Goal: Transaction & Acquisition: Download file/media

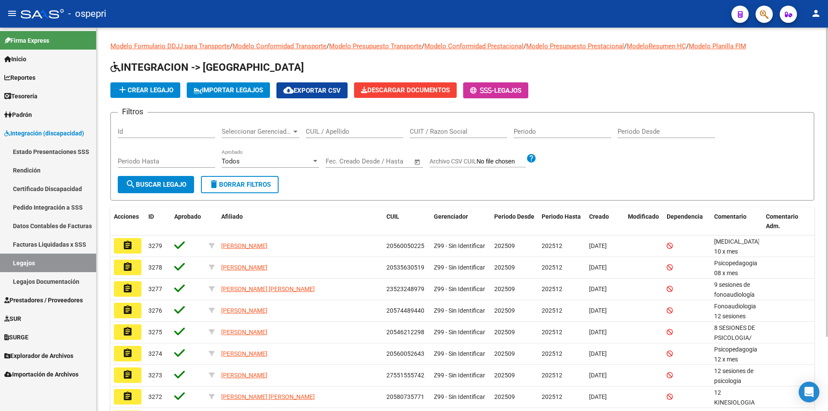
click at [435, 133] on input "CUIT / Razon Social" at bounding box center [458, 132] width 97 height 8
click at [350, 126] on div "CUIL / Apellido" at bounding box center [354, 128] width 97 height 19
click at [349, 129] on input "CUIL / Apellido" at bounding box center [354, 132] width 97 height 8
paste input "23-52324897-9"
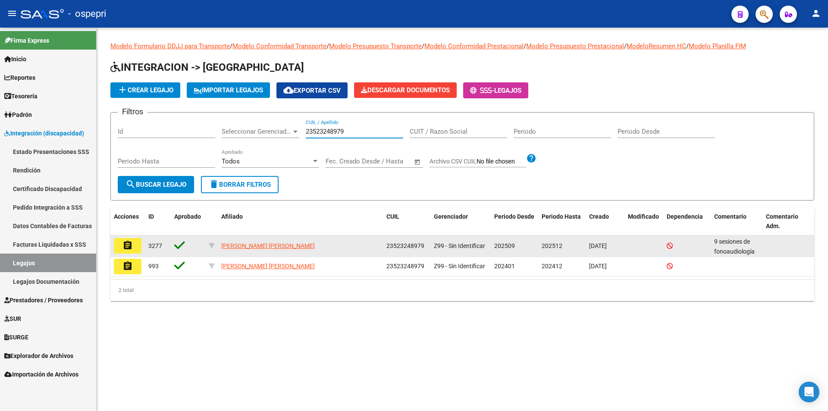
type input "23523248979"
click at [135, 246] on button "assignment" at bounding box center [128, 246] width 28 height 16
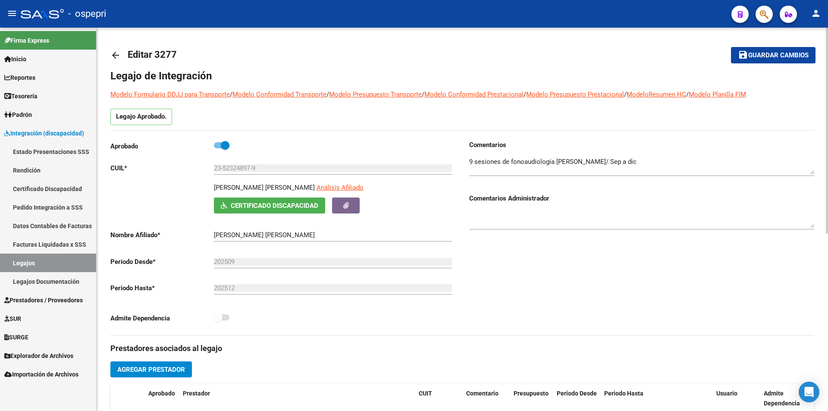
click at [118, 56] on mat-icon "arrow_back" at bounding box center [115, 55] width 10 height 10
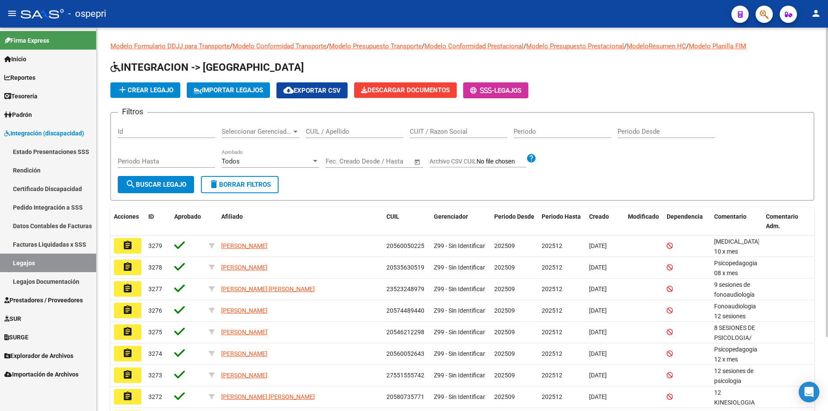
click at [366, 131] on input "CUIL / Apellido" at bounding box center [354, 132] width 97 height 8
paste input "23-52324897-9"
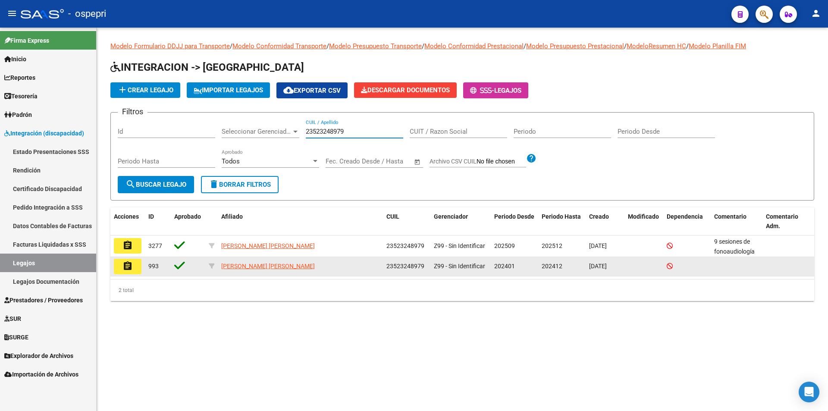
type input "23523248979"
click at [137, 263] on button "assignment" at bounding box center [128, 267] width 28 height 16
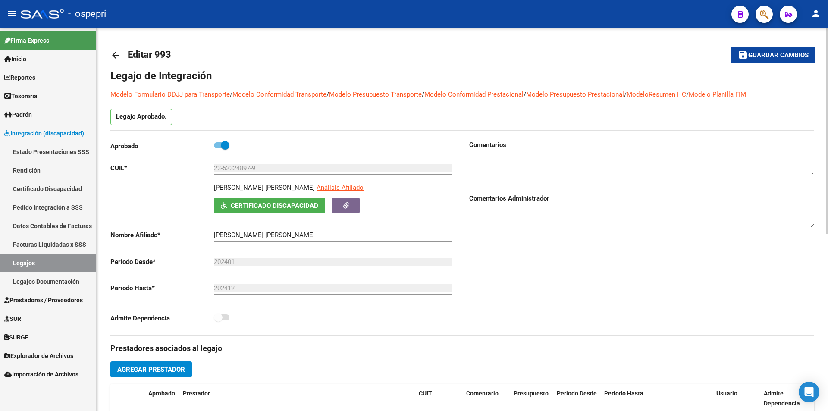
type input "[PERSON_NAME] [PERSON_NAME]"
click at [113, 56] on mat-icon "arrow_back" at bounding box center [115, 55] width 10 height 10
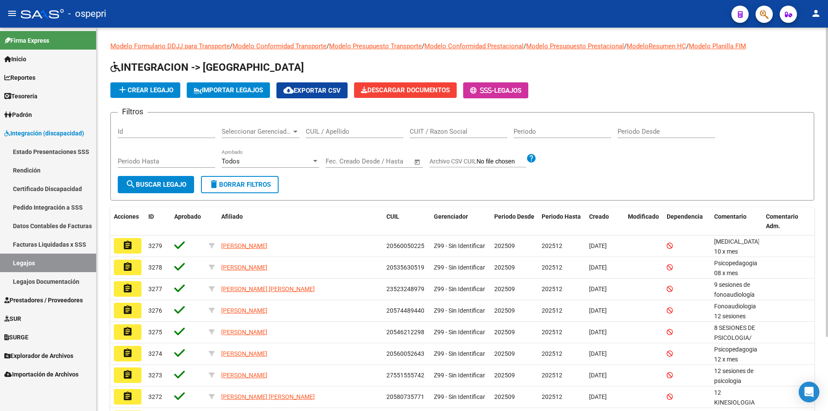
click at [383, 134] on input "CUIL / Apellido" at bounding box center [354, 132] width 97 height 8
paste input "23-52324897-9"
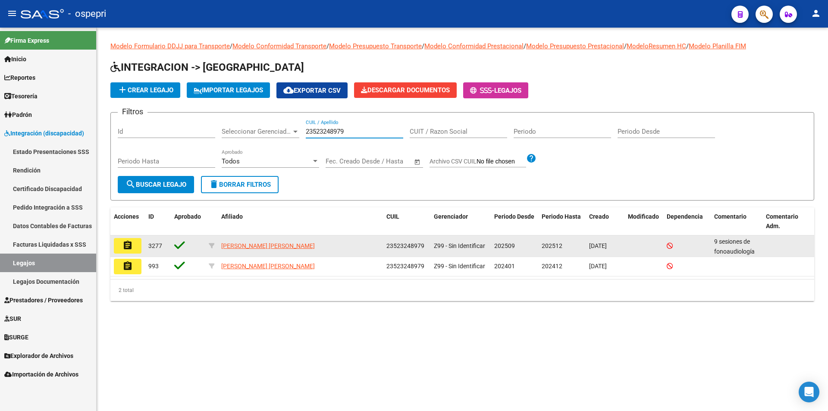
type input "23523248979"
click at [132, 245] on mat-icon "assignment" at bounding box center [127, 245] width 10 height 10
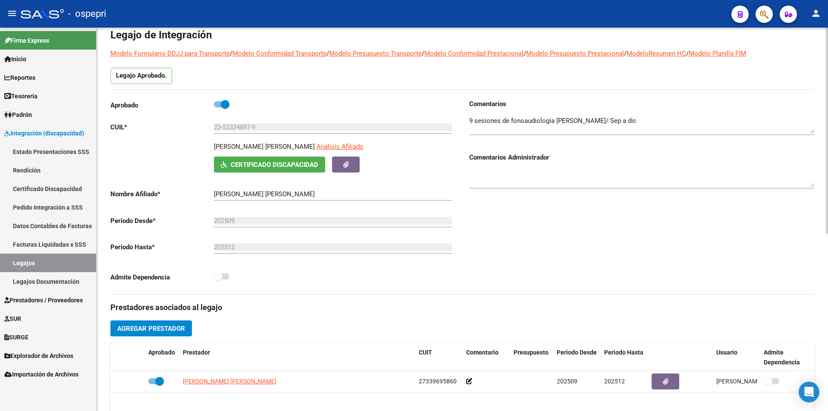
scroll to position [172, 0]
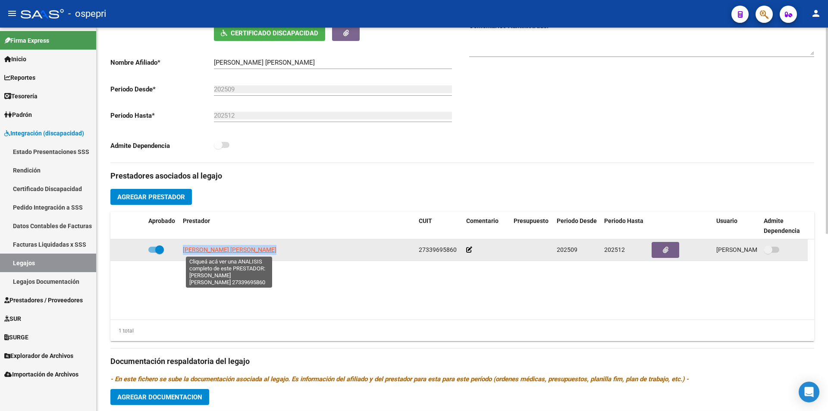
drag, startPoint x: 285, startPoint y: 248, endPoint x: 184, endPoint y: 248, distance: 101.8
click at [184, 248] on div "[PERSON_NAME] [PERSON_NAME]" at bounding box center [297, 250] width 229 height 10
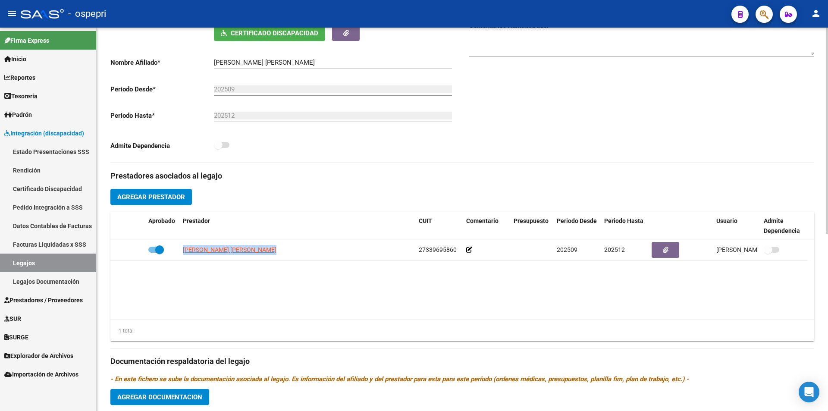
copy span "[PERSON_NAME] [PERSON_NAME]"
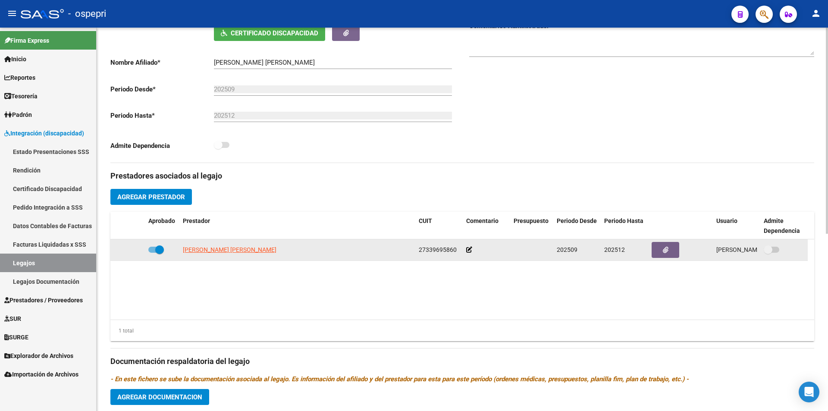
click at [432, 251] on span "27339695860" at bounding box center [438, 249] width 38 height 7
copy span "27339695860"
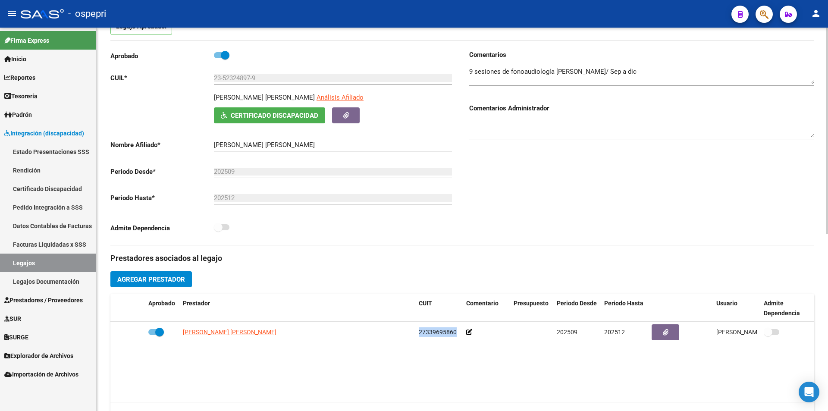
scroll to position [0, 0]
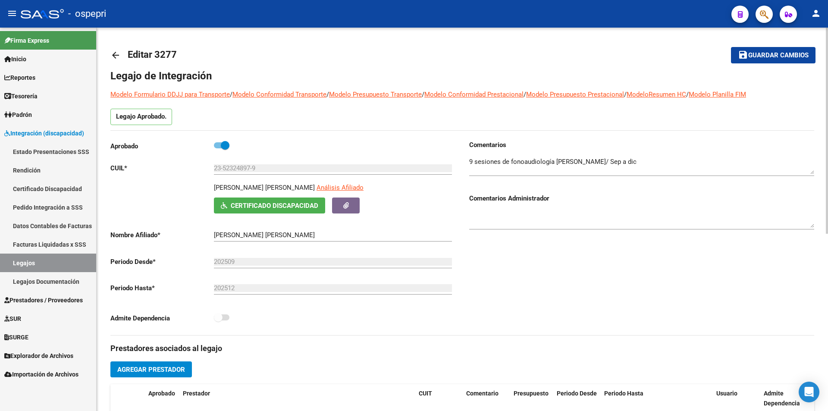
click at [119, 53] on mat-icon "arrow_back" at bounding box center [115, 55] width 10 height 10
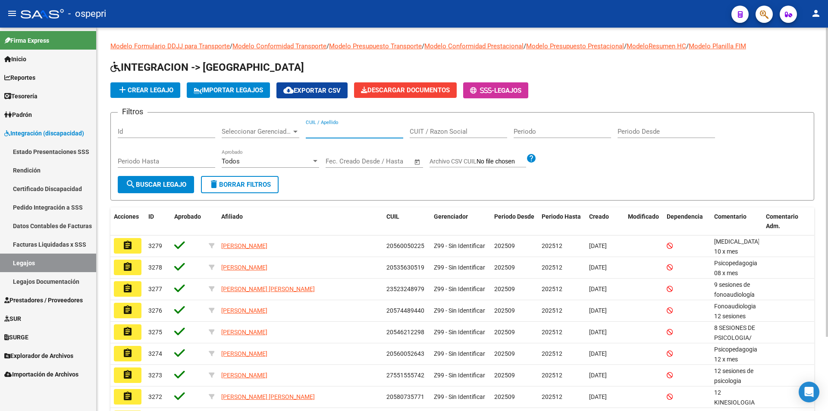
click at [379, 131] on input "CUIL / Apellido" at bounding box center [354, 132] width 97 height 8
paste input "27339695860"
type input "27339695860"
paste input "23-52324897-9"
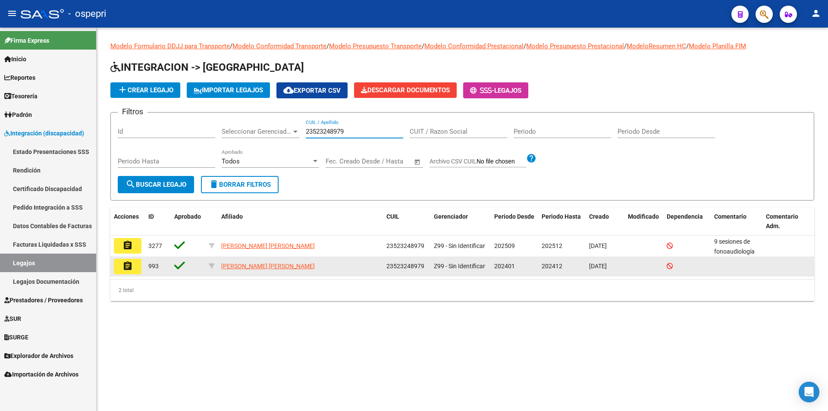
type input "23523248979"
click at [128, 264] on mat-icon "assignment" at bounding box center [127, 266] width 10 height 10
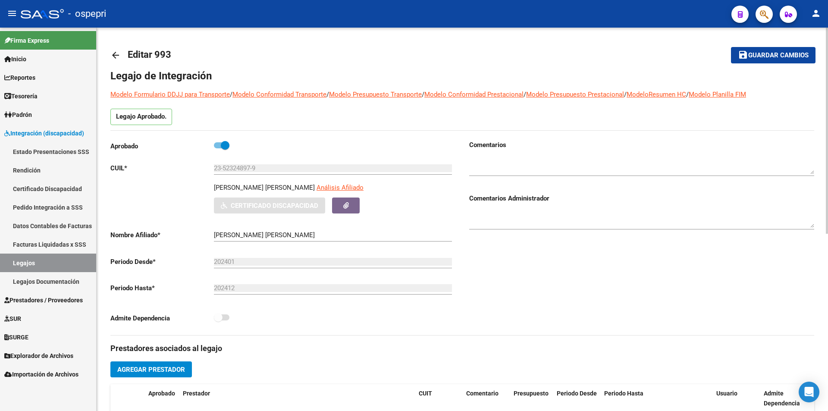
type input "[PERSON_NAME] [PERSON_NAME]"
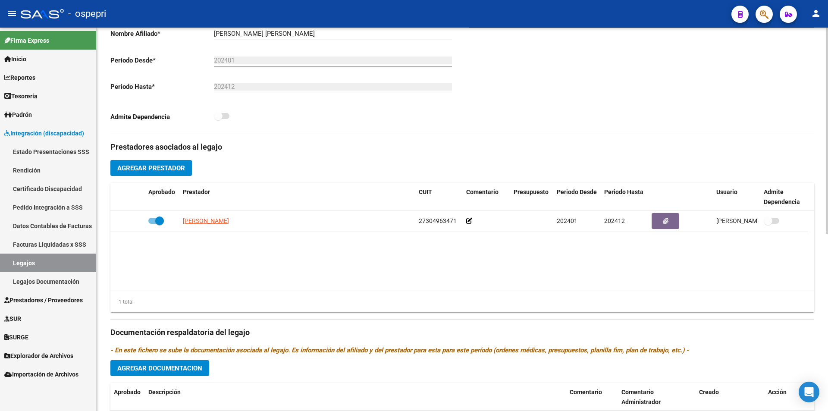
scroll to position [216, 0]
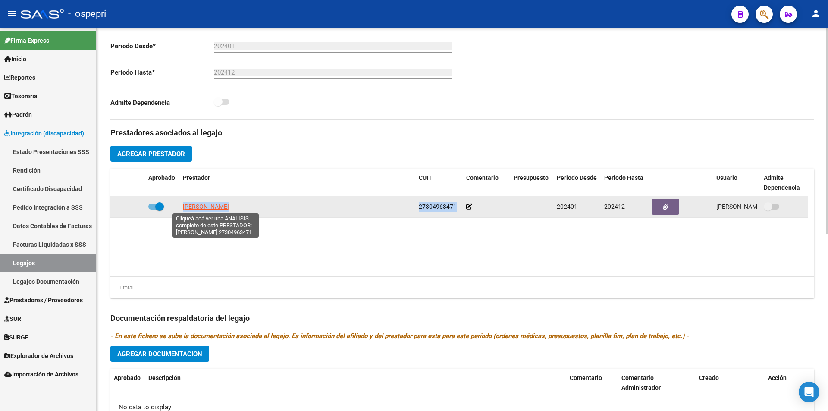
drag, startPoint x: 460, startPoint y: 206, endPoint x: 183, endPoint y: 210, distance: 276.4
click at [183, 210] on div "[PERSON_NAME] 27304963471 202401 202412 [PERSON_NAME] P [DATE]" at bounding box center [458, 207] width 697 height 22
copy div "[PERSON_NAME] 27304963471"
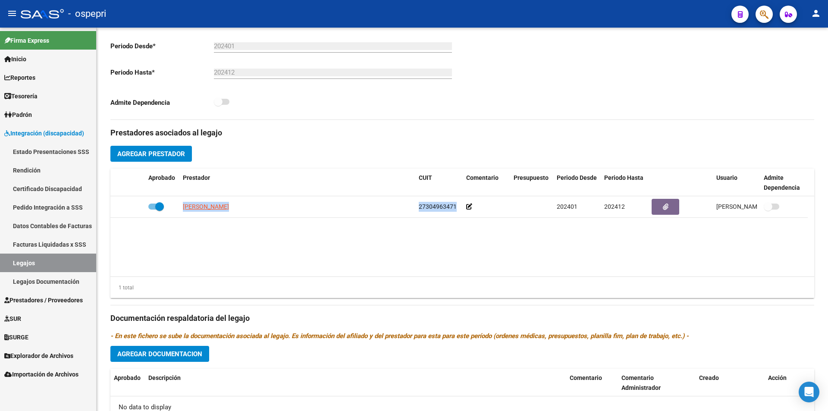
click at [63, 302] on span "Prestadores / Proveedores" at bounding box center [43, 299] width 78 height 9
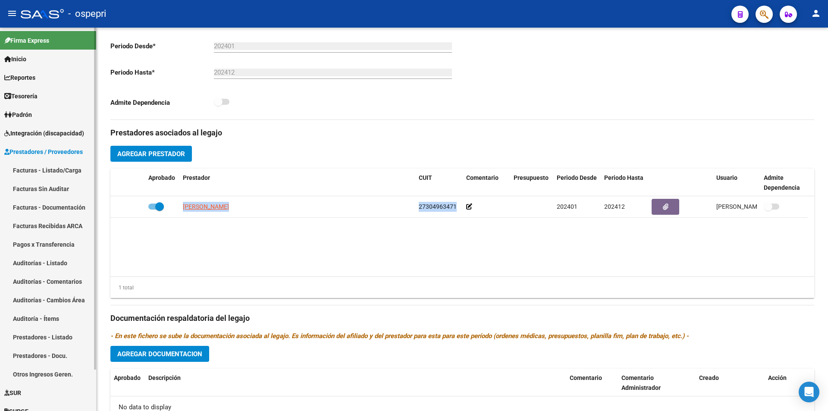
click at [72, 170] on link "Facturas - Listado/Carga" at bounding box center [48, 170] width 96 height 19
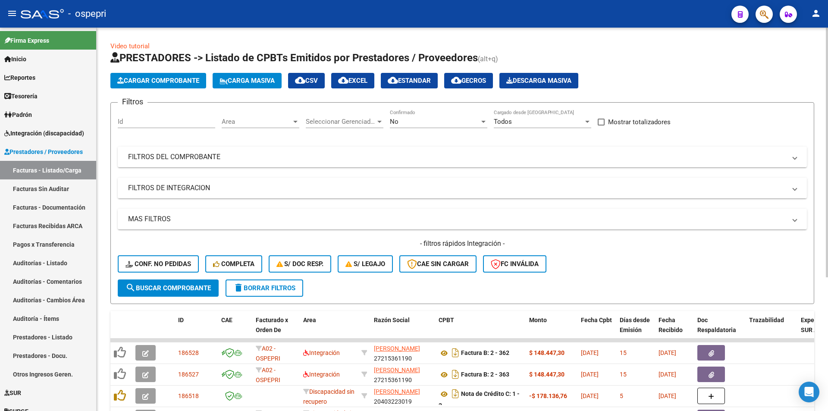
click at [251, 179] on mat-expansion-panel-header "FILTROS DE INTEGRACION" at bounding box center [462, 188] width 689 height 21
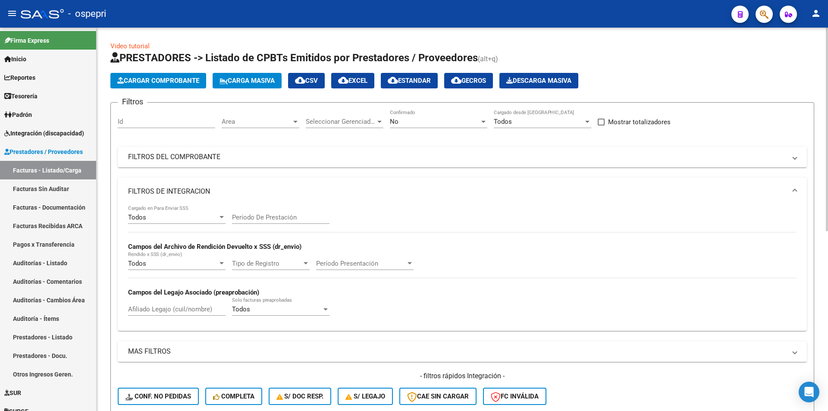
click at [216, 347] on mat-panel-title "MAS FILTROS" at bounding box center [457, 351] width 658 height 9
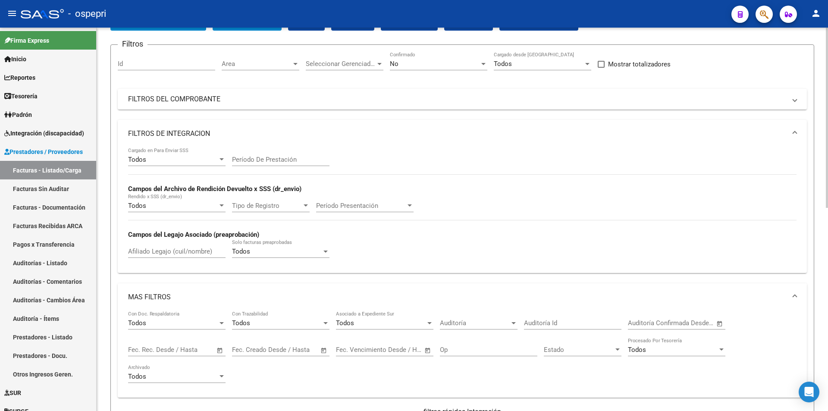
scroll to position [43, 0]
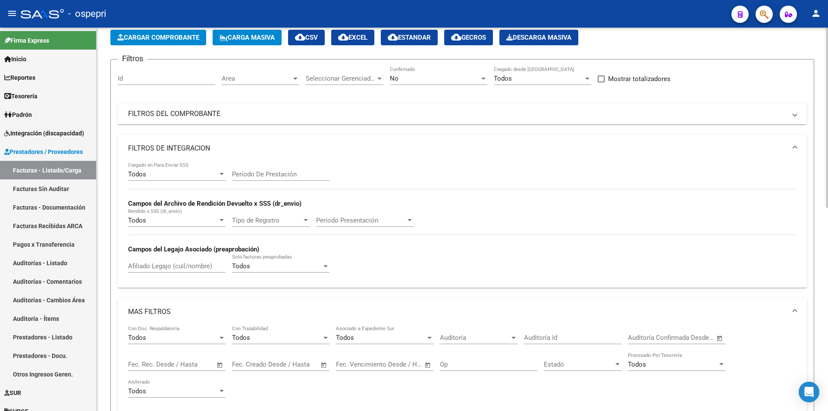
click at [206, 114] on mat-panel-title "FILTROS DEL COMPROBANTE" at bounding box center [457, 113] width 658 height 9
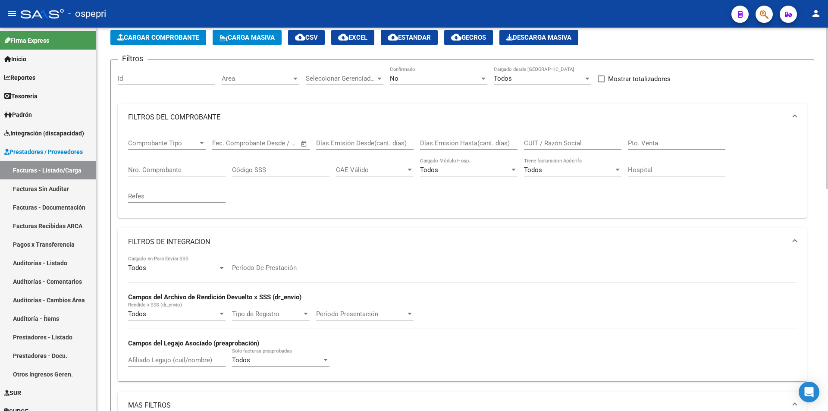
click at [558, 146] on input "CUIT / Razón Social" at bounding box center [572, 143] width 97 height 8
paste input "27304963471"
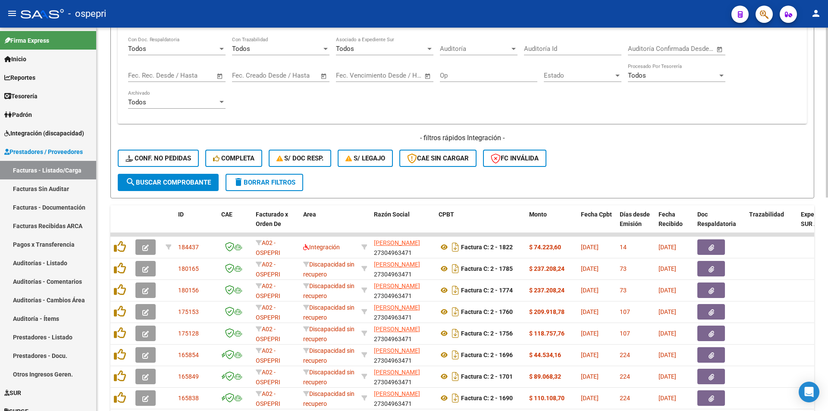
scroll to position [431, 0]
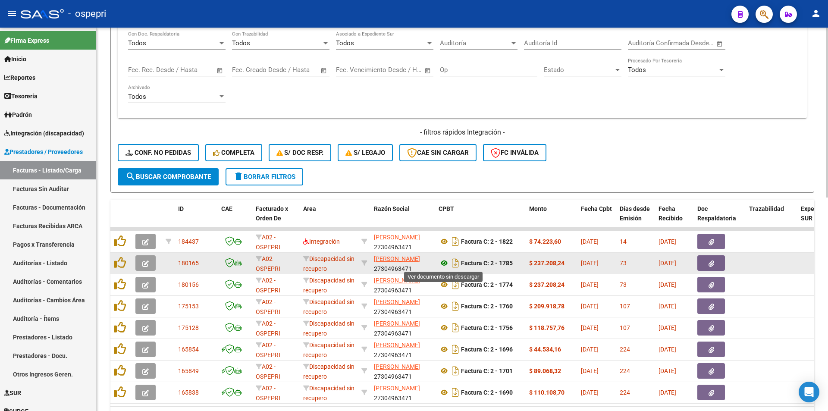
type input "27304963471"
click at [446, 264] on icon at bounding box center [443, 263] width 11 height 10
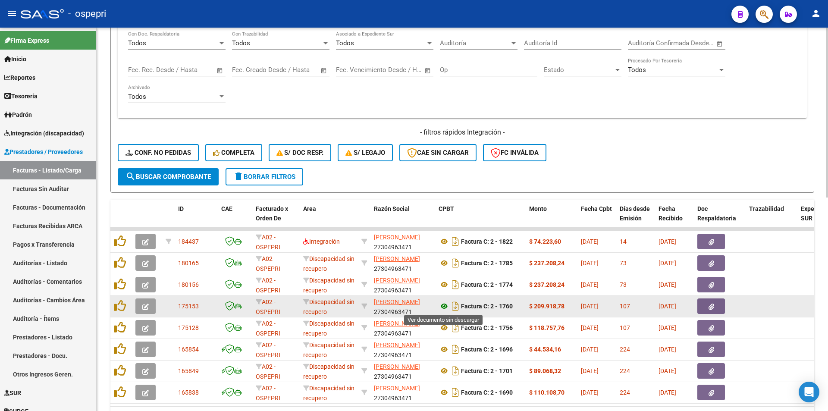
click at [442, 305] on icon at bounding box center [443, 306] width 11 height 10
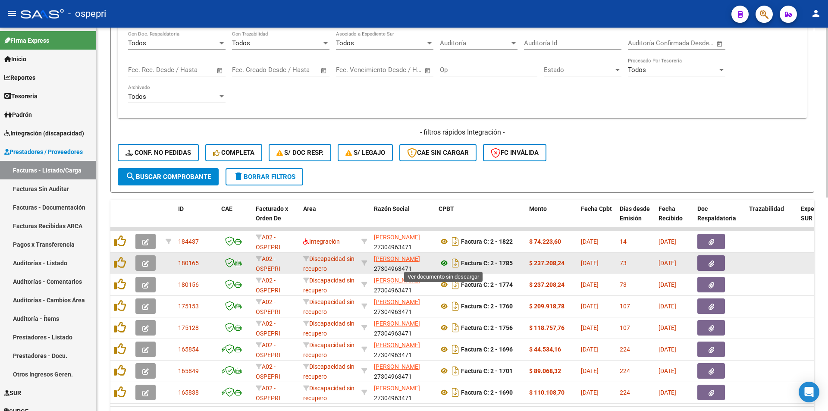
click at [446, 261] on icon at bounding box center [443, 263] width 11 height 10
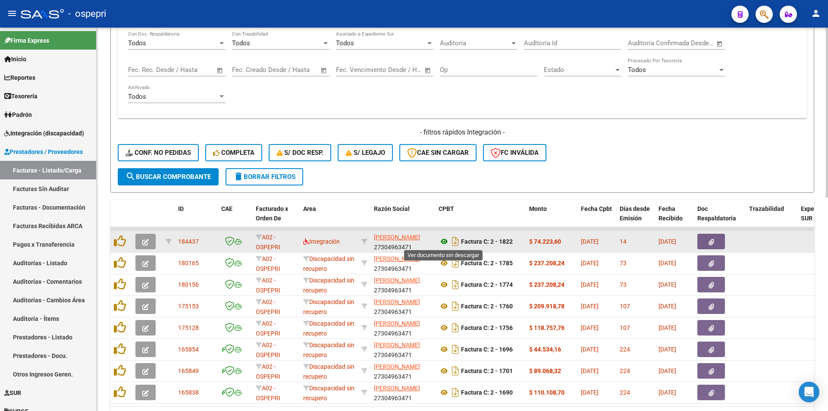
click at [445, 238] on icon at bounding box center [443, 241] width 11 height 10
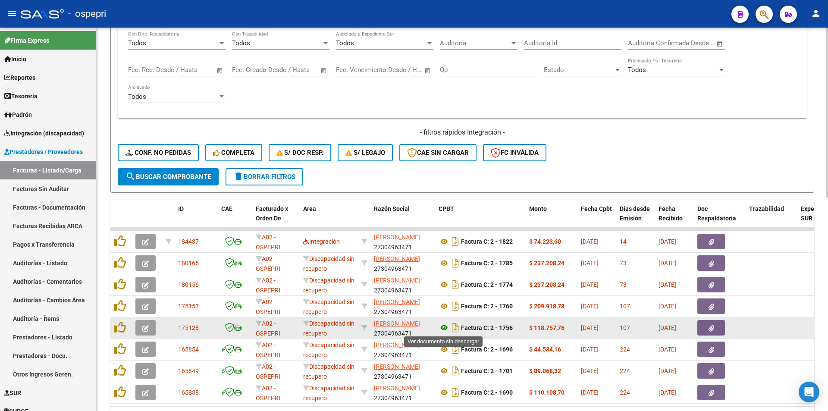
click at [443, 326] on icon at bounding box center [443, 328] width 11 height 10
